Goal: Transaction & Acquisition: Purchase product/service

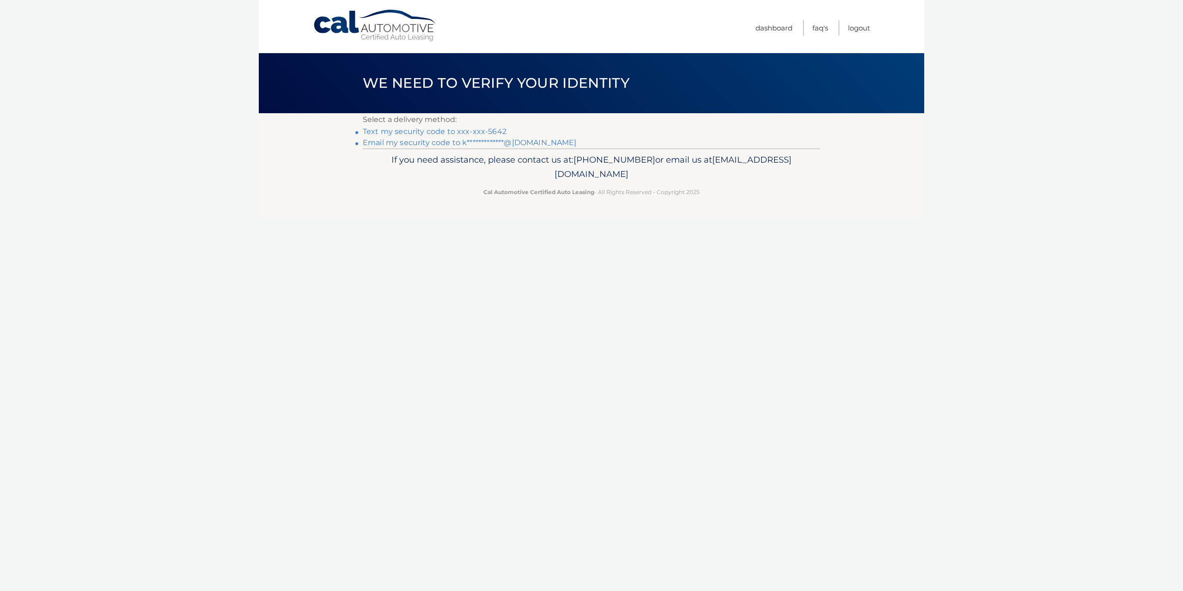
click at [485, 132] on link "Text my security code to xxx-xxx-5642" at bounding box center [435, 131] width 144 height 9
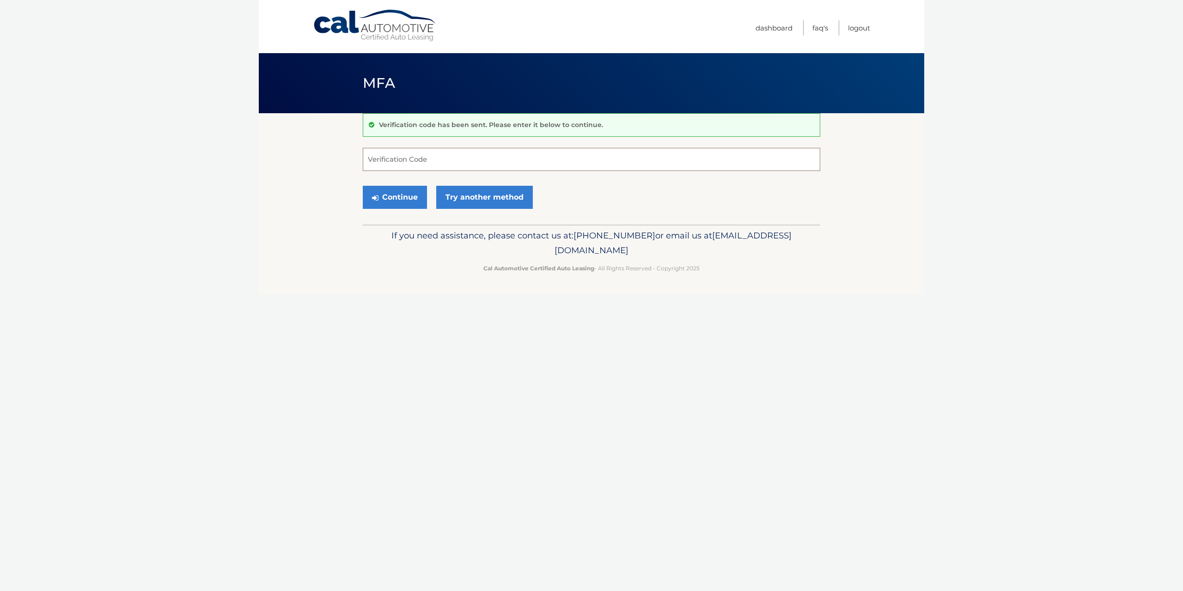
click at [445, 161] on input "Verification Code" at bounding box center [591, 159] width 457 height 23
type input "826721"
click at [363, 186] on button "Continue" at bounding box center [395, 197] width 64 height 23
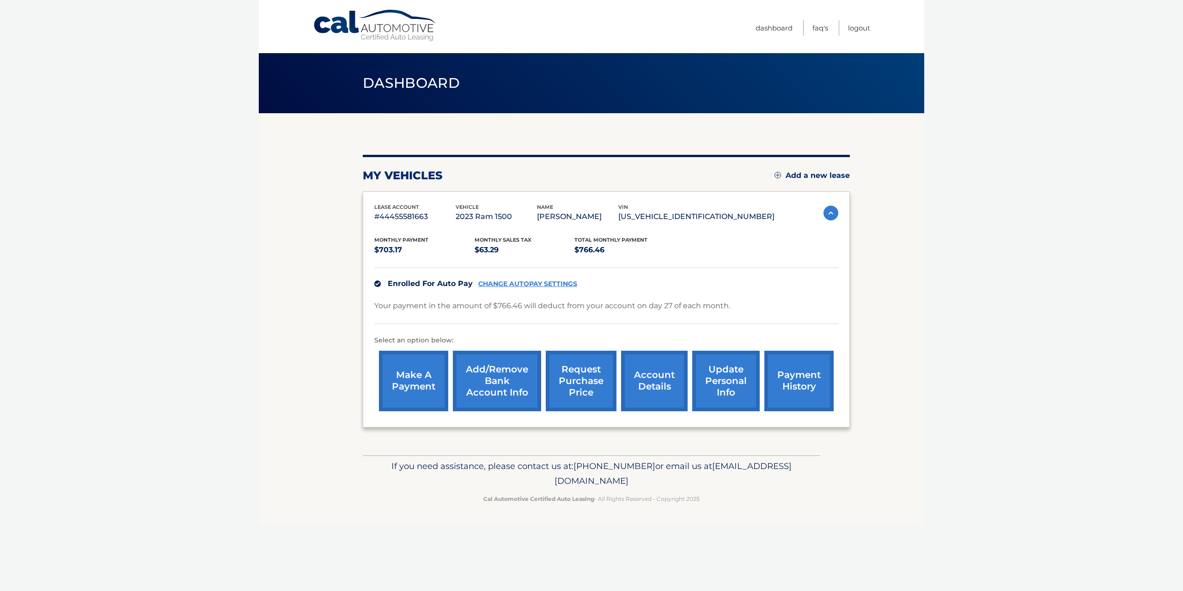
click at [573, 374] on link "request purchase price" at bounding box center [581, 381] width 71 height 61
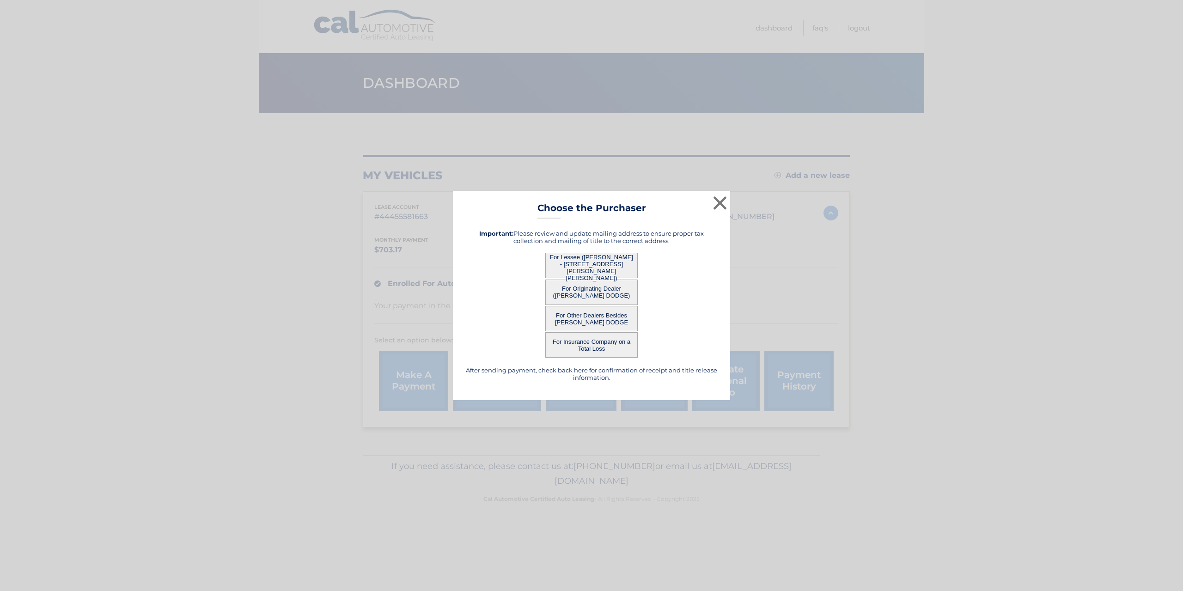
click at [585, 263] on button "For Lessee (KEVIN NGUYEN - 141 DAWN DR, , LANSDALE, PA 19446)" at bounding box center [591, 265] width 92 height 25
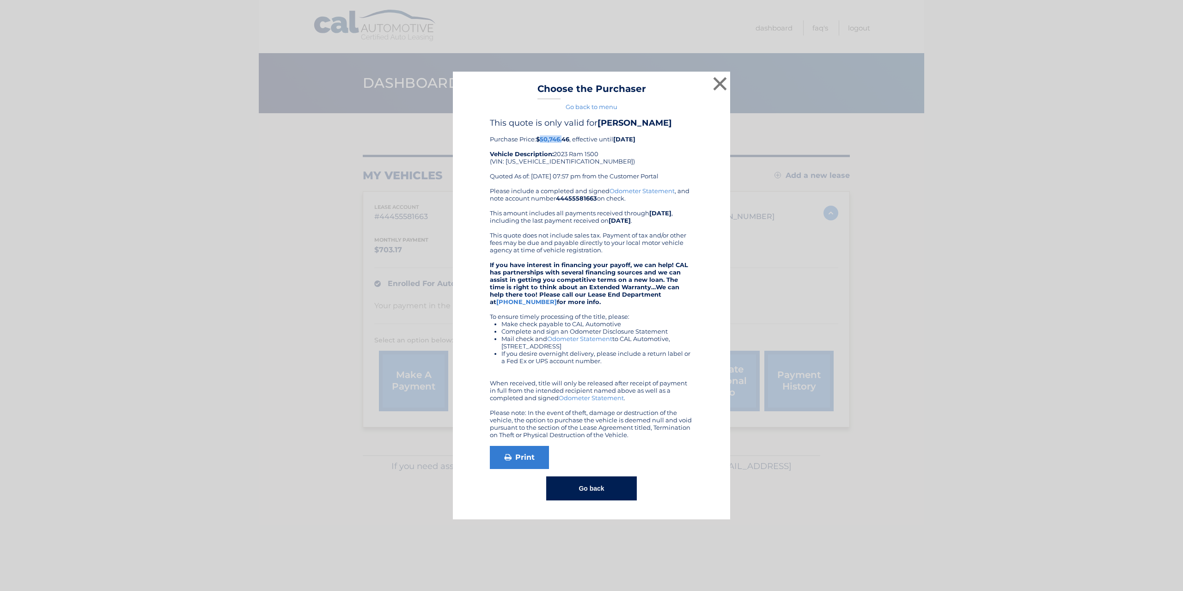
drag, startPoint x: 541, startPoint y: 141, endPoint x: 565, endPoint y: 140, distance: 23.6
click at [563, 140] on b "$50,746.46" at bounding box center [552, 138] width 33 height 7
click at [613, 144] on div "This quote is only valid for KEVIN NGUYEN Purchase Price: $50,746.46 , effectiv…" at bounding box center [591, 152] width 203 height 69
click at [719, 84] on button "×" at bounding box center [720, 83] width 18 height 18
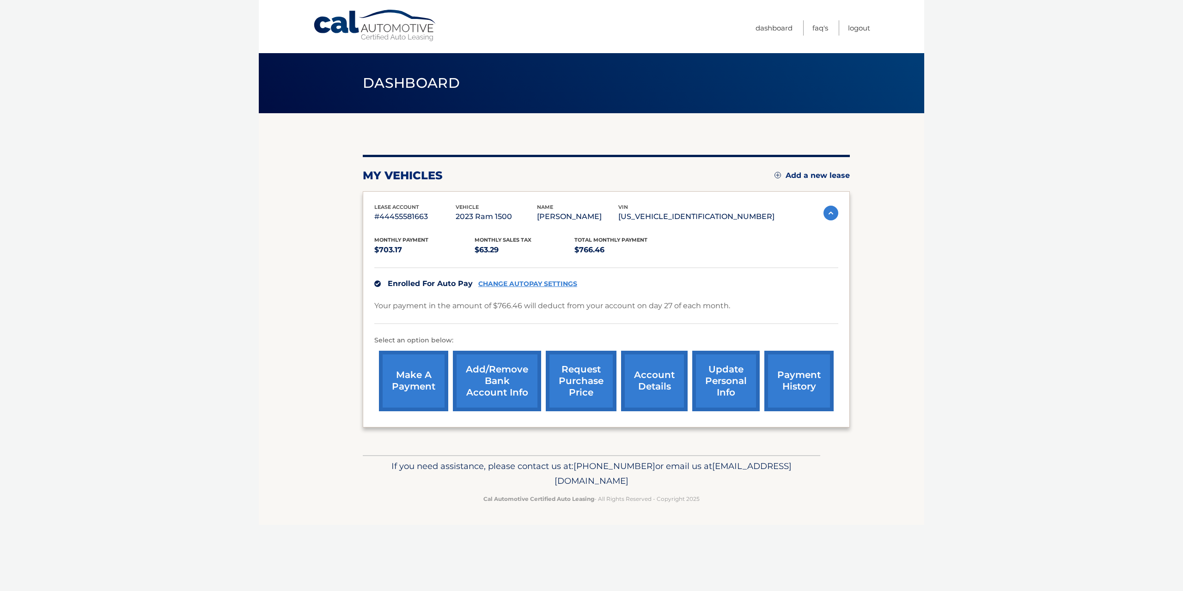
click at [793, 380] on link "payment history" at bounding box center [798, 381] width 69 height 61
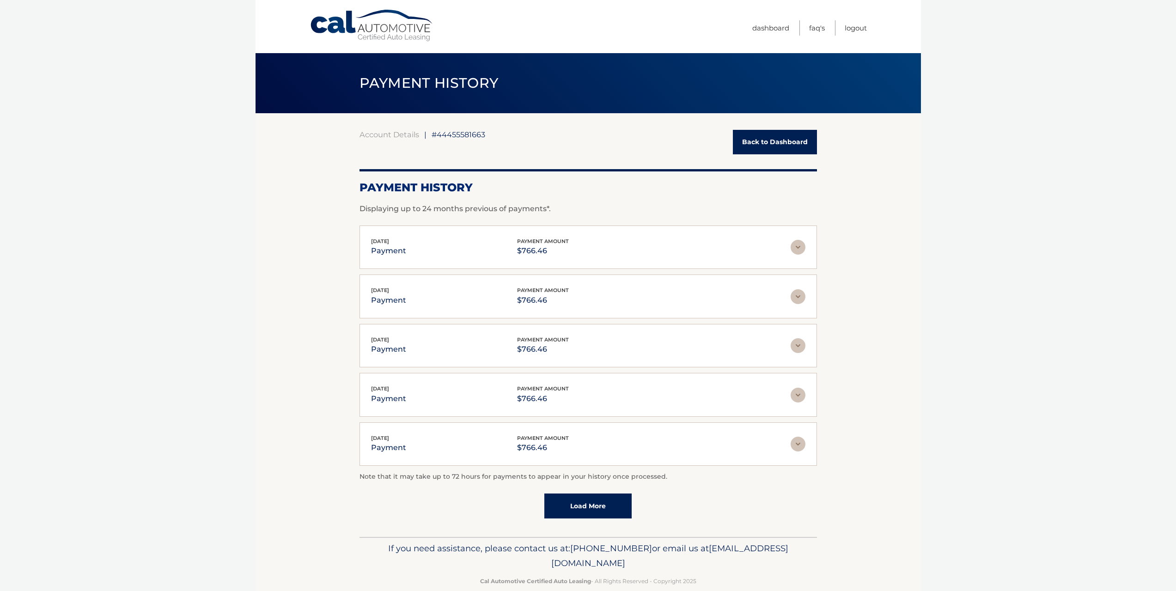
click at [592, 508] on link "Load More" at bounding box center [587, 505] width 87 height 25
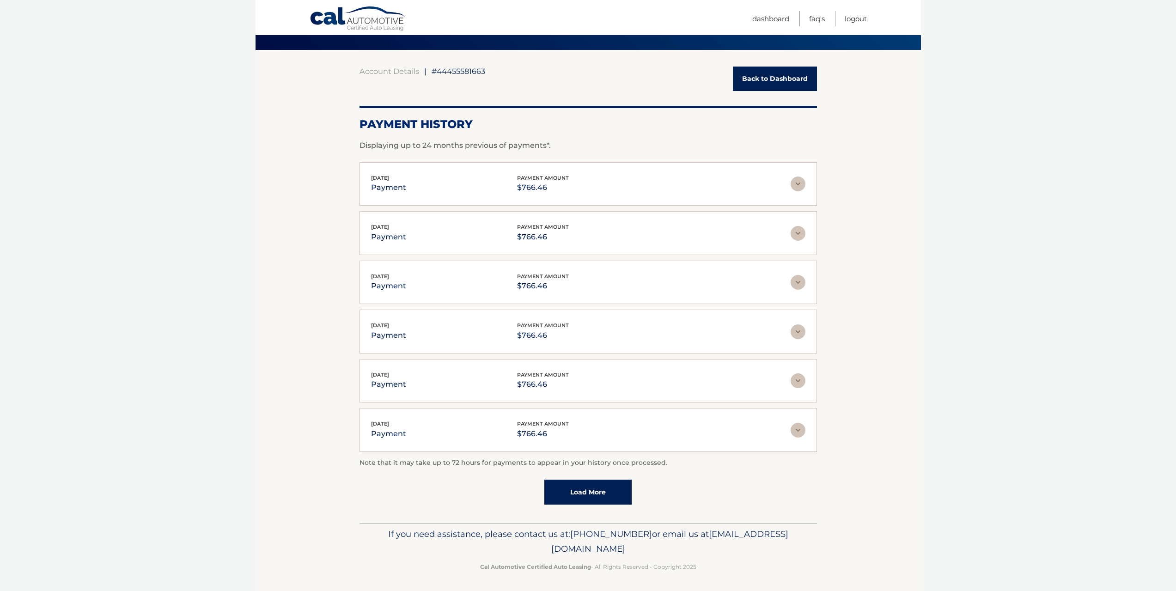
scroll to position [66, 0]
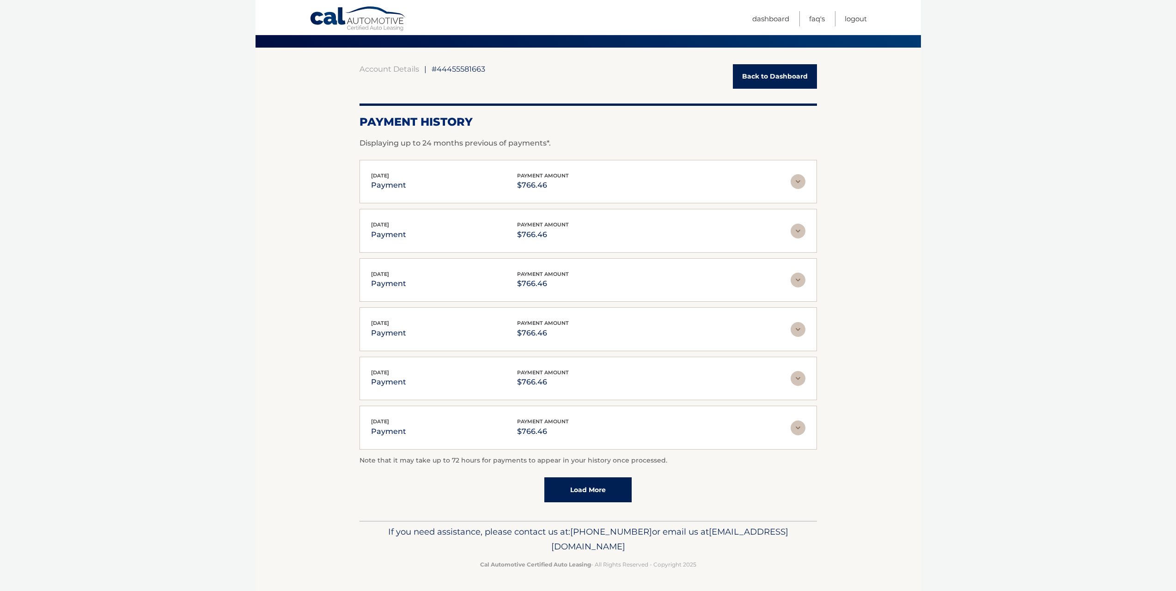
click at [591, 490] on link "Load More" at bounding box center [587, 489] width 87 height 25
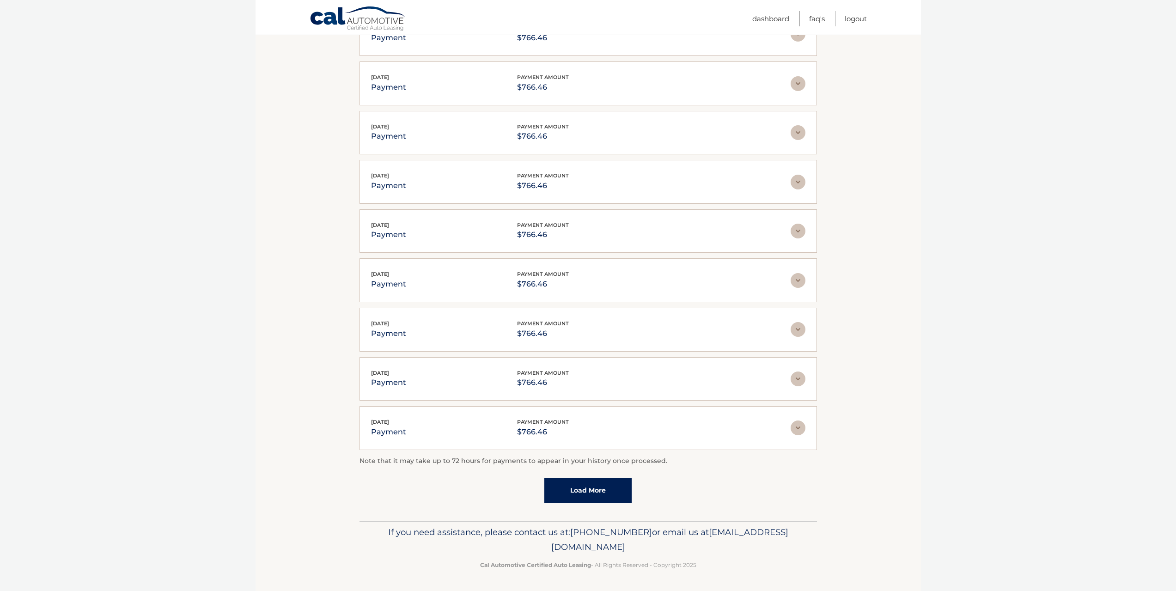
click at [596, 495] on link "Load More" at bounding box center [587, 490] width 87 height 25
click at [593, 490] on link "Load More" at bounding box center [587, 489] width 87 height 25
click at [590, 492] on link "Load More" at bounding box center [587, 489] width 87 height 25
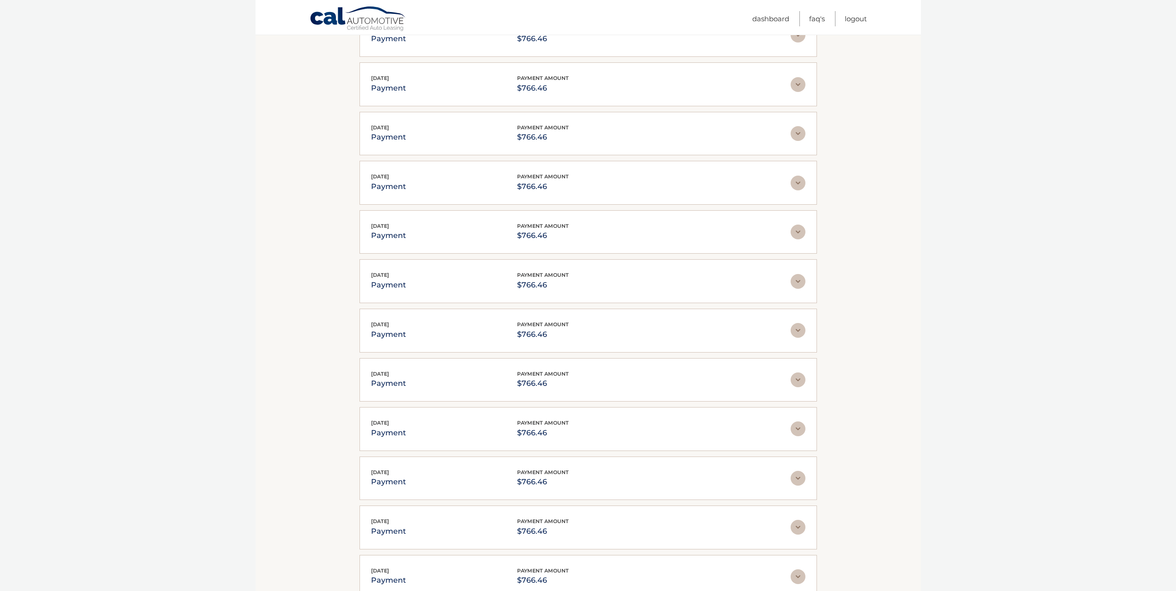
scroll to position [0, 0]
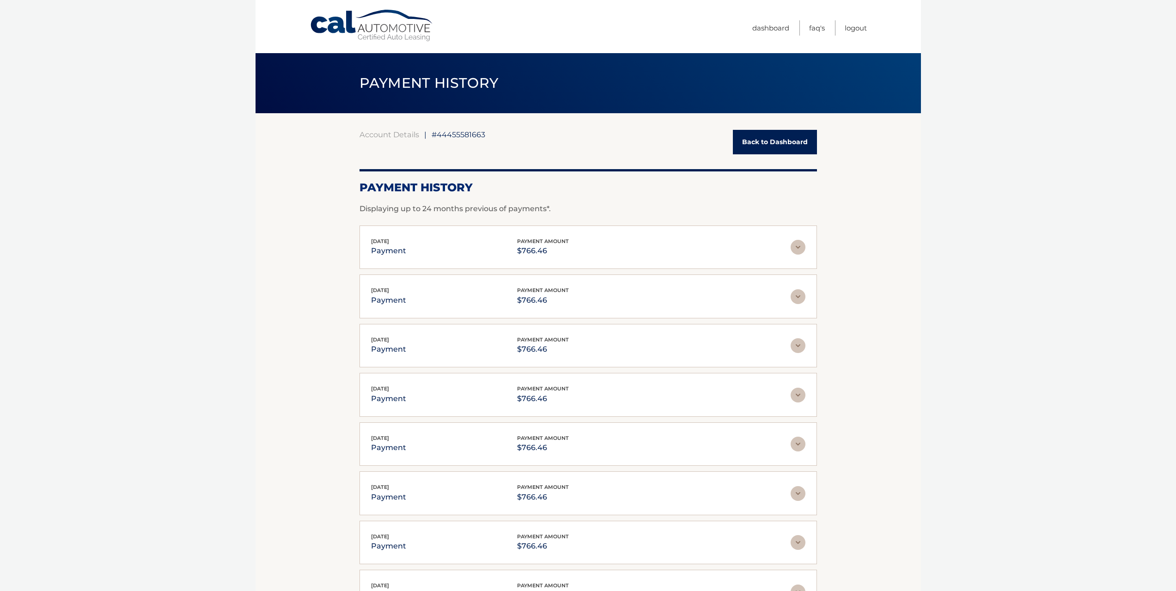
click at [249, 308] on body "Cal Automotive Menu Dashboard FAQ's Logout |" at bounding box center [588, 295] width 1176 height 591
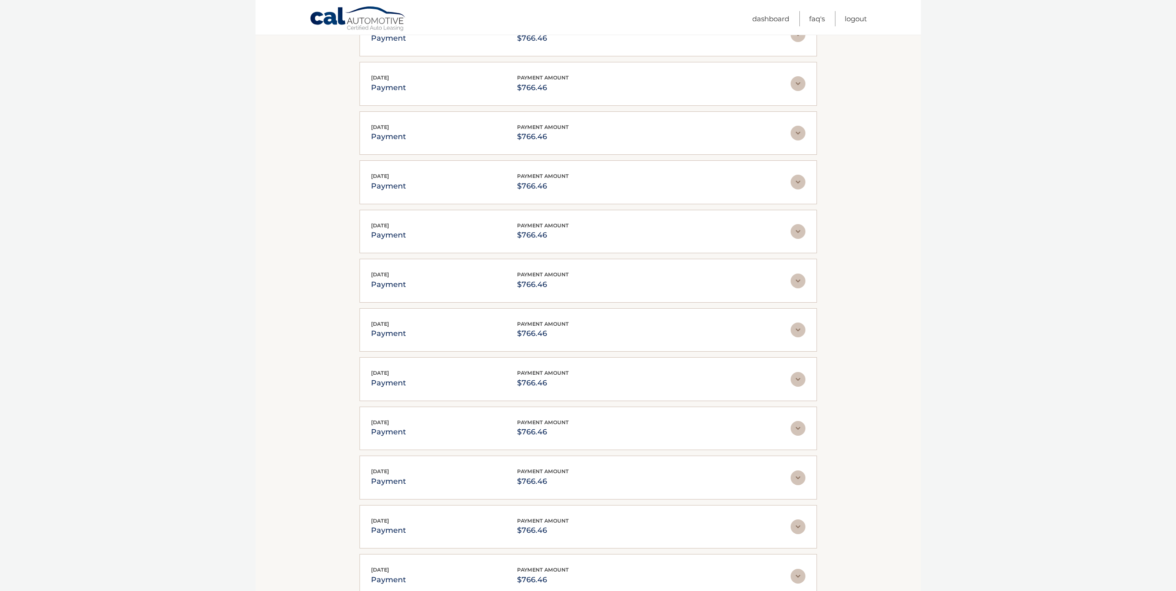
scroll to position [926, 0]
